Goal: Information Seeking & Learning: Find contact information

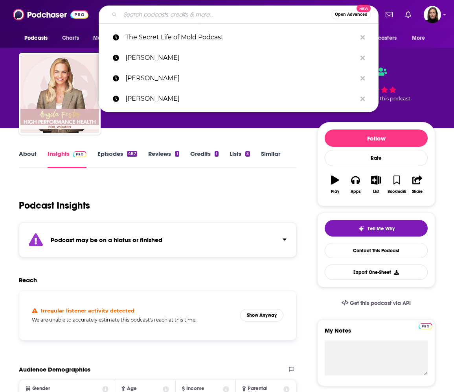
click at [154, 14] on input "Search podcasts, credits, & more..." at bounding box center [225, 14] width 211 height 13
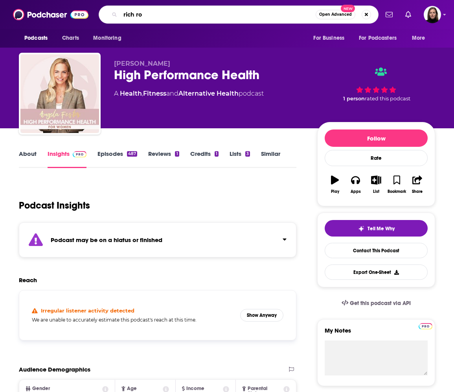
type input "rich rol"
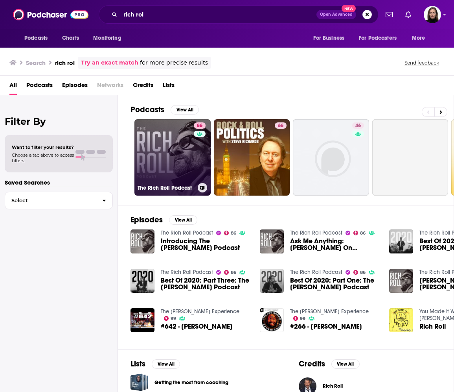
click at [157, 157] on link "86 The [PERSON_NAME] Podcast" at bounding box center [173, 157] width 76 height 76
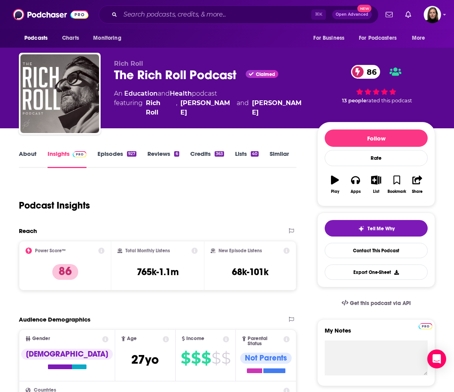
click at [27, 151] on link "About" at bounding box center [28, 159] width 18 height 18
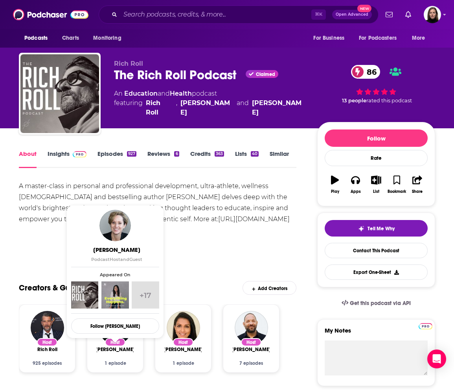
click at [60, 155] on link "Insights" at bounding box center [67, 159] width 39 height 18
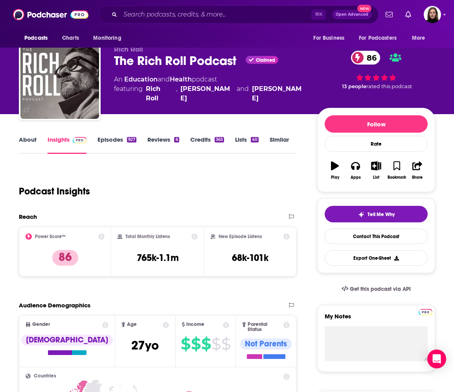
scroll to position [14, 0]
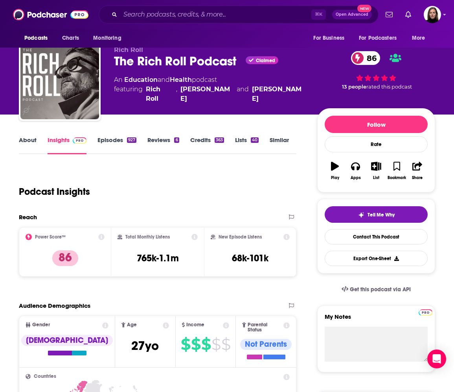
click at [118, 140] on link "Episodes 927" at bounding box center [117, 145] width 39 height 18
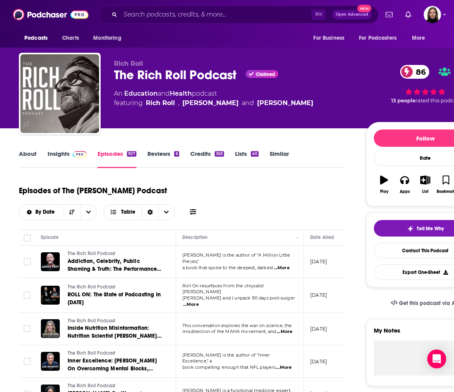
click at [167, 159] on link "Reviews 6" at bounding box center [163, 159] width 31 height 18
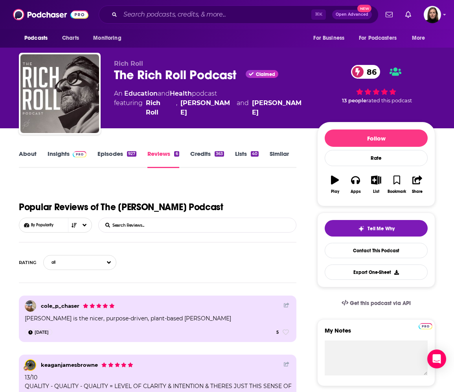
click at [198, 157] on link "Credits 363" at bounding box center [207, 159] width 34 height 18
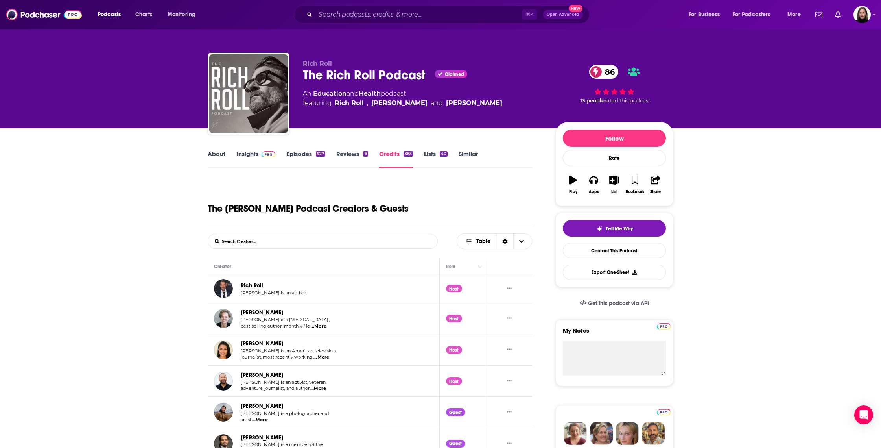
click at [249, 157] on link "Insights" at bounding box center [255, 159] width 39 height 18
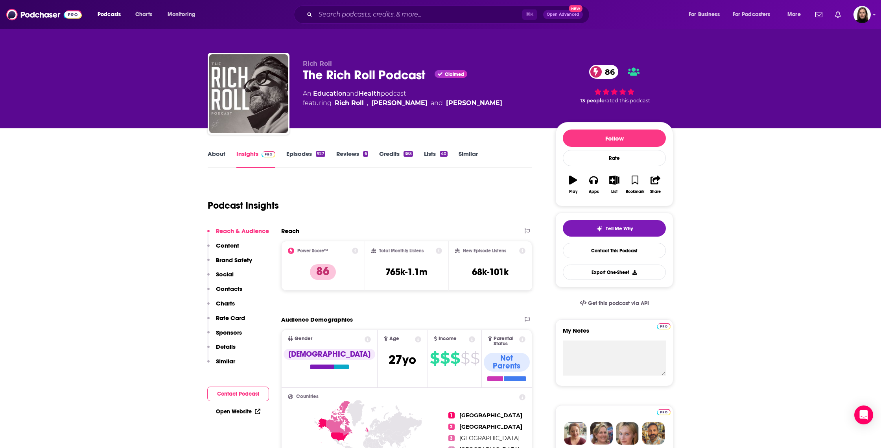
click at [230, 285] on p "Contacts" at bounding box center [229, 288] width 26 height 7
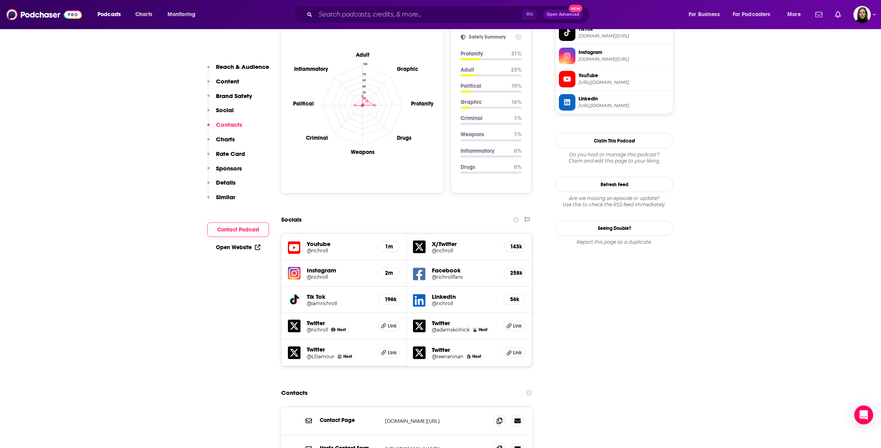
scroll to position [963, 0]
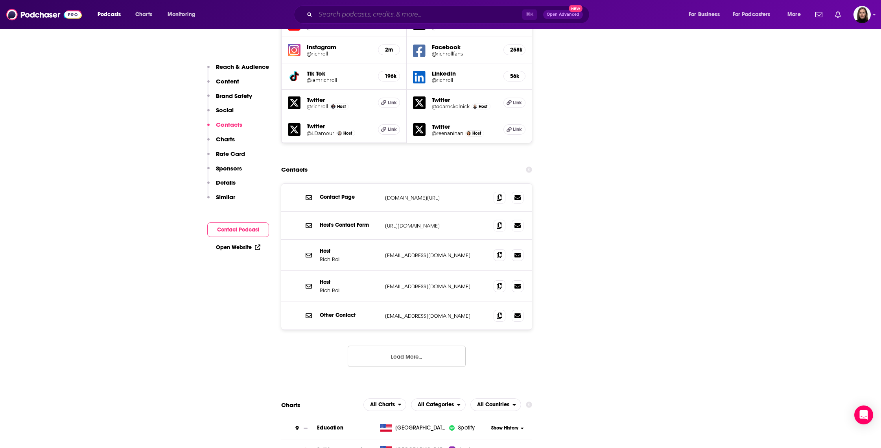
click at [454, 15] on input "Search podcasts, credits, & more..." at bounding box center [418, 14] width 207 height 13
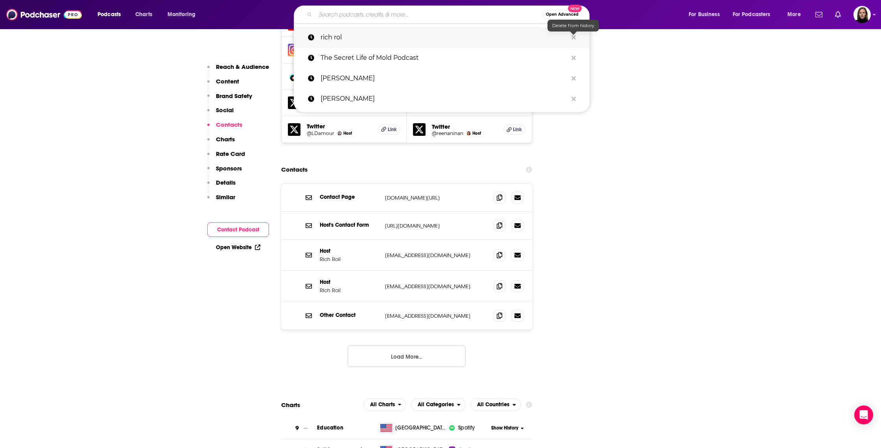
click at [454, 38] on icon "Search podcasts, credits, & more..." at bounding box center [574, 37] width 4 height 4
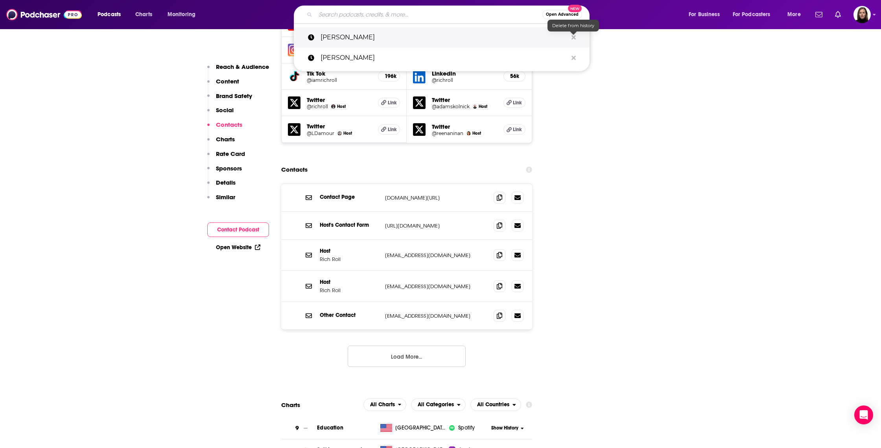
click at [454, 38] on icon "Search podcasts, credits, & more..." at bounding box center [574, 37] width 4 height 4
